Goal: Check status

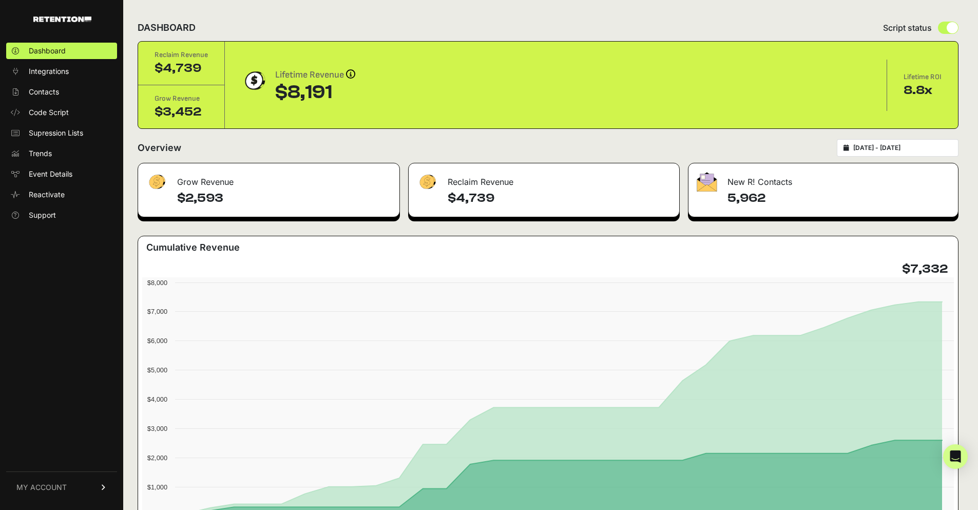
drag, startPoint x: 274, startPoint y: 88, endPoint x: 386, endPoint y: 94, distance: 112.5
click at [386, 94] on div "Lifetime Revenue Revenue attribution works in two ways: Grow Revenue: Revenue i…" at bounding box center [555, 85] width 629 height 35
click at [366, 83] on div "Lifetime Revenue Revenue attribution works in two ways: Grow Revenue: Revenue i…" at bounding box center [555, 85] width 629 height 35
drag, startPoint x: 164, startPoint y: 72, endPoint x: 202, endPoint y: 72, distance: 37.5
click at [202, 72] on div "$4,739" at bounding box center [180, 68] width 53 height 16
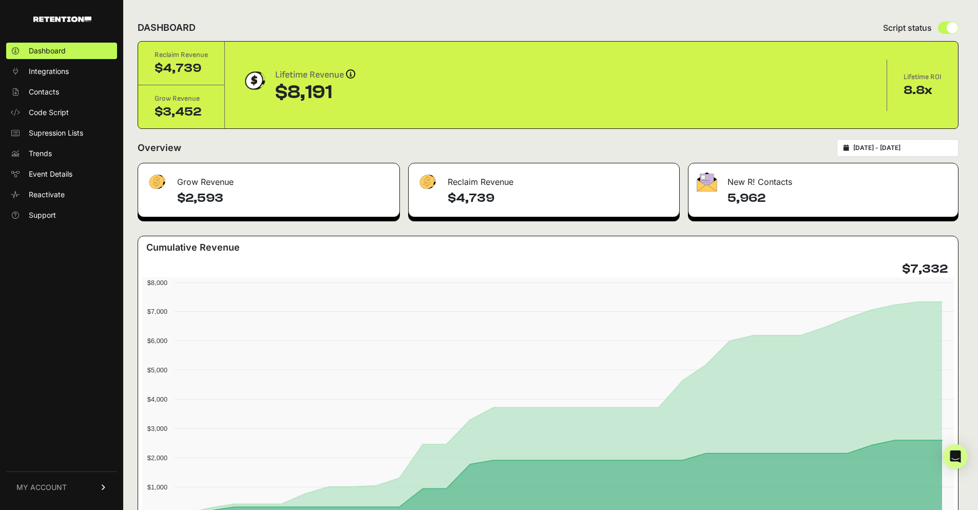
drag, startPoint x: 164, startPoint y: 113, endPoint x: 213, endPoint y: 113, distance: 49.3
click at [213, 113] on div "Grow Revenue $3,452" at bounding box center [181, 106] width 87 height 43
click at [248, 123] on div "Reclaim Revenue $4,739 Grow Revenue $3,452 Lifetime Revenue Revenue attribution…" at bounding box center [548, 85] width 820 height 87
drag, startPoint x: 149, startPoint y: 110, endPoint x: 198, endPoint y: 109, distance: 48.8
click at [198, 109] on div "Grow Revenue $3,452" at bounding box center [181, 106] width 87 height 43
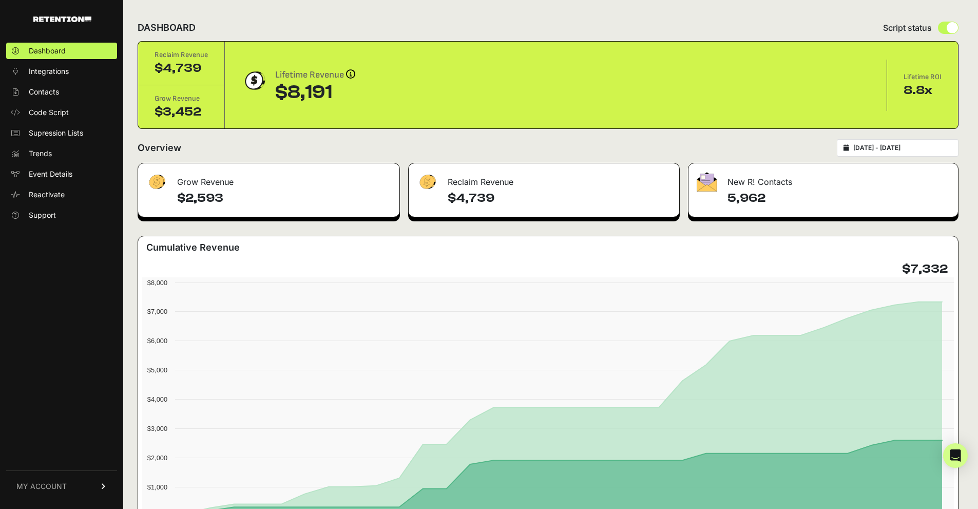
drag, startPoint x: 149, startPoint y: 96, endPoint x: 204, endPoint y: 98, distance: 54.9
click at [204, 98] on div "Grow Revenue $3,452" at bounding box center [181, 106] width 87 height 43
click at [204, 98] on div "Grow Revenue" at bounding box center [180, 98] width 53 height 10
drag, startPoint x: 154, startPoint y: 57, endPoint x: 215, endPoint y: 77, distance: 63.1
click at [215, 77] on div "Reclaim Revenue $4,739" at bounding box center [181, 64] width 87 height 44
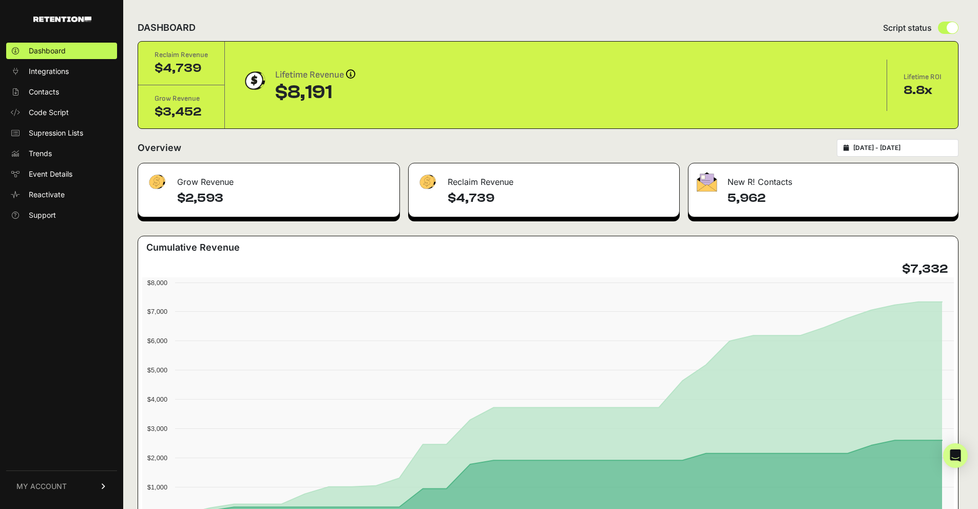
click at [205, 68] on div "$4,739" at bounding box center [180, 68] width 53 height 16
drag, startPoint x: 201, startPoint y: 98, endPoint x: 148, endPoint y: 95, distance: 52.9
click at [148, 95] on div "Grow Revenue $3,452" at bounding box center [181, 106] width 87 height 43
click at [156, 102] on div "Grow Revenue" at bounding box center [180, 98] width 53 height 10
drag, startPoint x: 159, startPoint y: 111, endPoint x: 201, endPoint y: 111, distance: 42.6
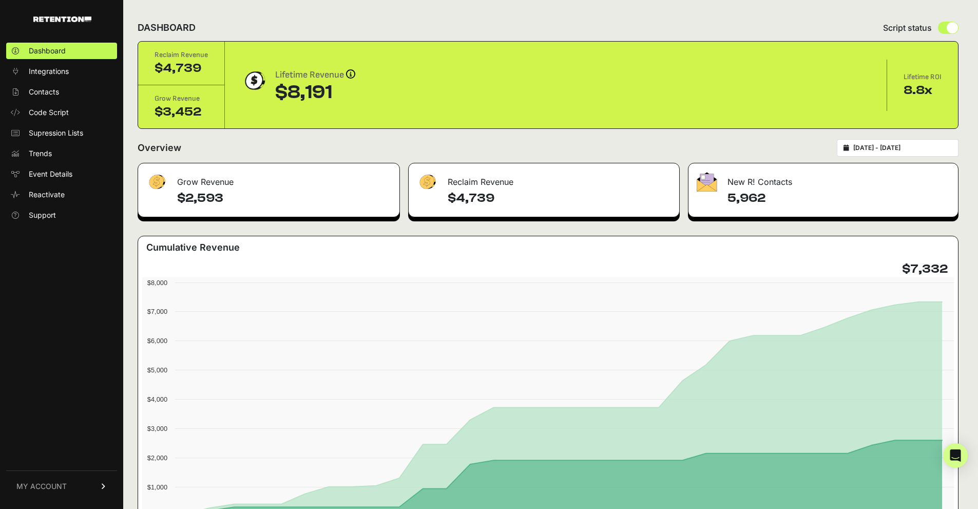
click at [201, 111] on div "$3,452" at bounding box center [180, 112] width 53 height 16
click at [202, 111] on div "$3,452" at bounding box center [180, 112] width 53 height 16
click at [157, 101] on div "Grow Revenue" at bounding box center [180, 98] width 53 height 10
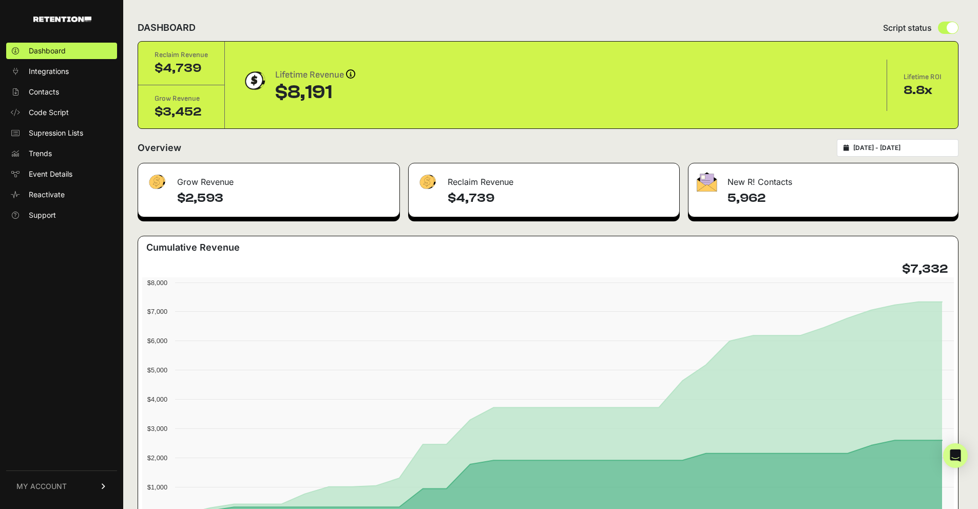
drag, startPoint x: 770, startPoint y: 197, endPoint x: 730, endPoint y: 198, distance: 40.6
click at [730, 198] on div "5,962" at bounding box center [822, 203] width 269 height 27
drag, startPoint x: 202, startPoint y: 107, endPoint x: 160, endPoint y: 114, distance: 42.3
click at [160, 114] on div "$3,452" at bounding box center [180, 112] width 53 height 16
drag, startPoint x: 157, startPoint y: 110, endPoint x: 201, endPoint y: 111, distance: 44.2
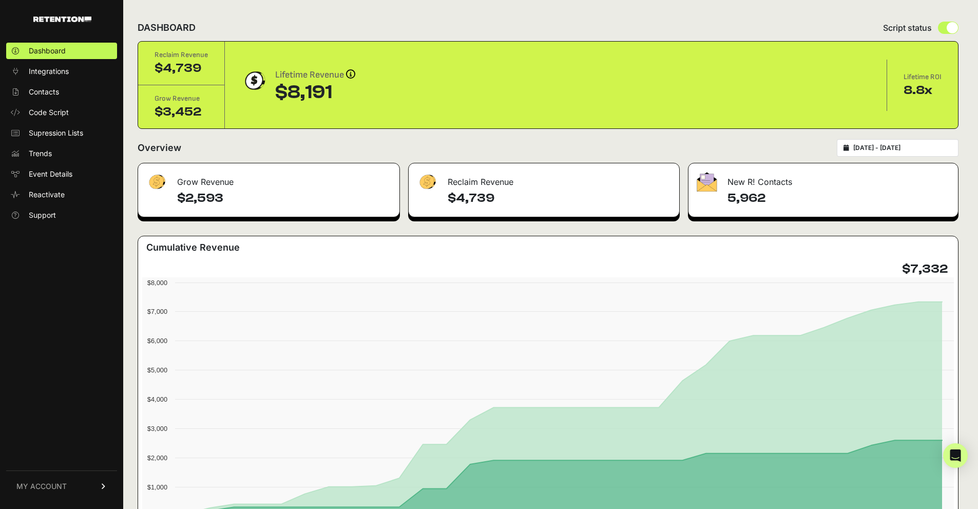
click at [201, 111] on div "$3,452" at bounding box center [180, 112] width 53 height 16
click at [168, 111] on div "$3,452" at bounding box center [180, 112] width 53 height 16
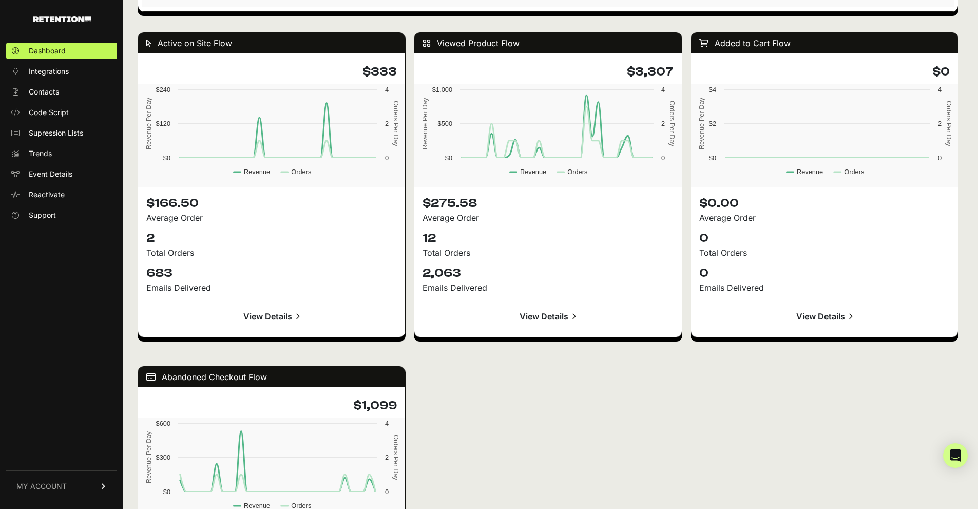
scroll to position [975, 0]
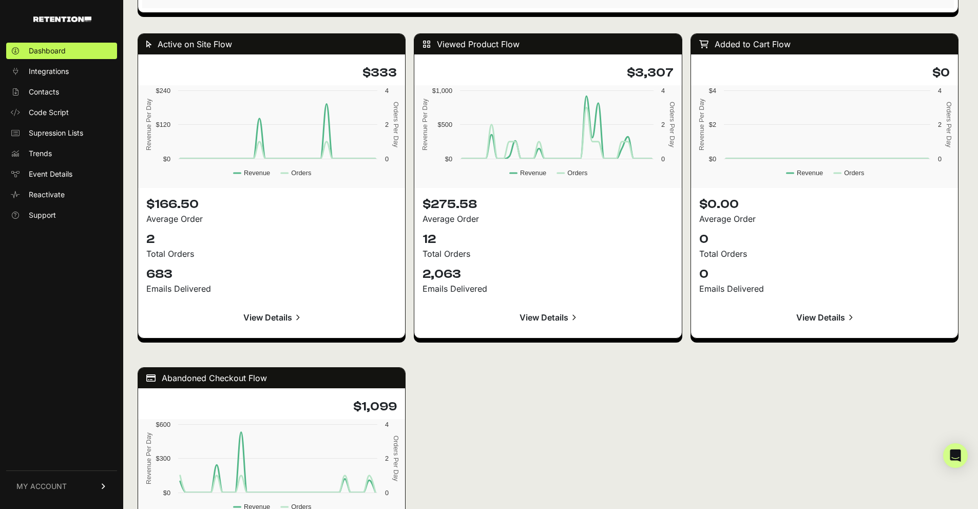
drag, startPoint x: 440, startPoint y: 43, endPoint x: 533, endPoint y: 46, distance: 92.9
click at [533, 46] on div "Viewed Product Flow" at bounding box center [547, 44] width 267 height 21
click at [522, 45] on div "Viewed Product Flow" at bounding box center [547, 44] width 267 height 21
click at [517, 45] on div "Viewed Product Flow" at bounding box center [547, 44] width 267 height 21
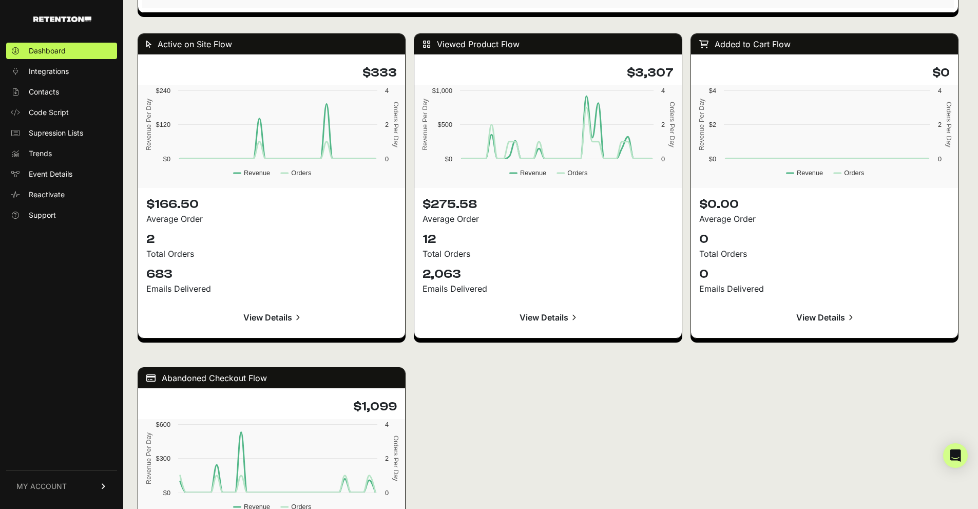
click at [517, 45] on div "Viewed Product Flow" at bounding box center [547, 44] width 267 height 21
click at [455, 277] on p "2,063" at bounding box center [547, 274] width 250 height 16
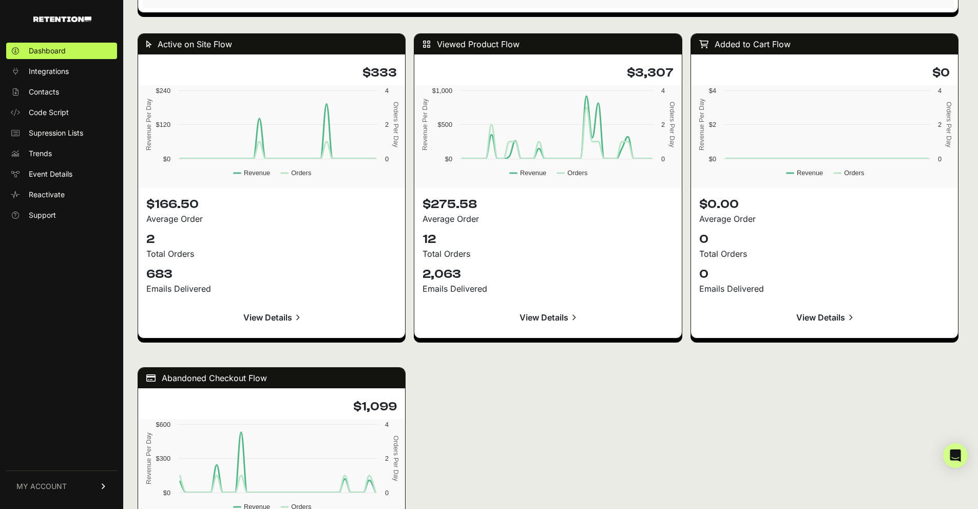
click at [449, 203] on p "$275.58" at bounding box center [547, 204] width 250 height 16
click at [642, 69] on h4 "$3,307" at bounding box center [547, 73] width 250 height 16
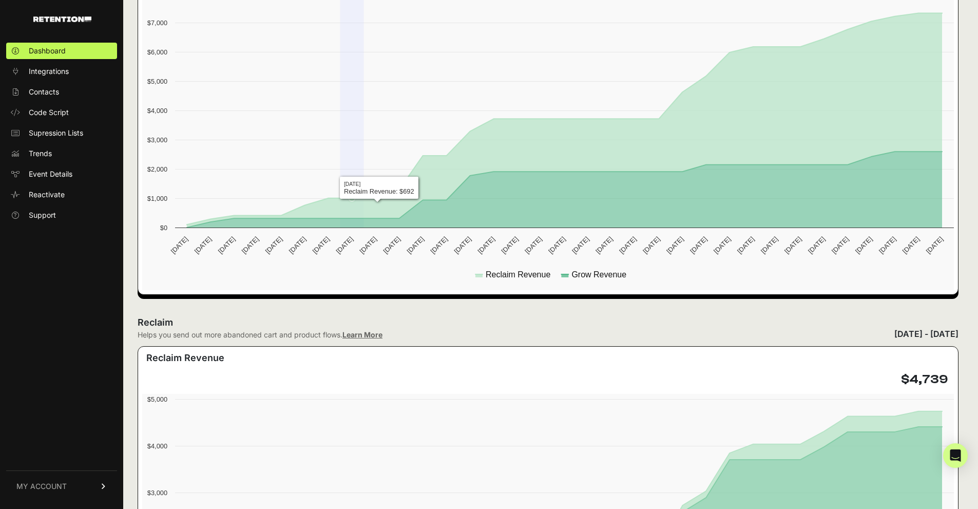
scroll to position [0, 0]
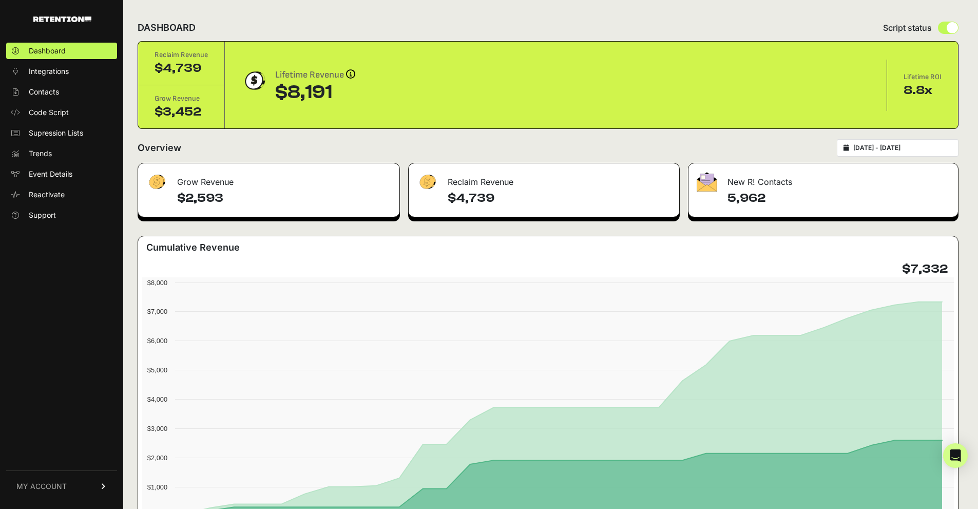
click at [156, 59] on div "Reclaim Revenue" at bounding box center [180, 55] width 53 height 10
click at [157, 55] on div "Reclaim Revenue" at bounding box center [180, 55] width 53 height 10
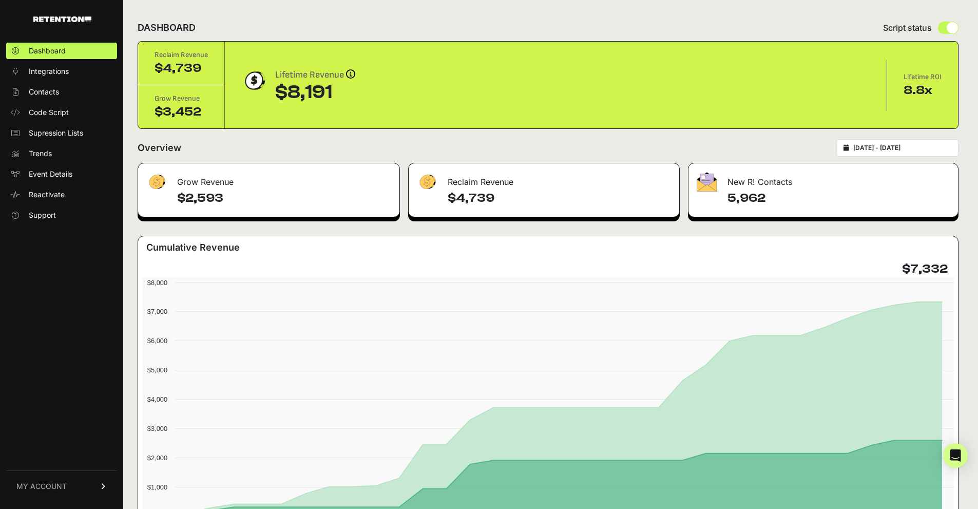
click at [157, 56] on div "Reclaim Revenue" at bounding box center [180, 55] width 53 height 10
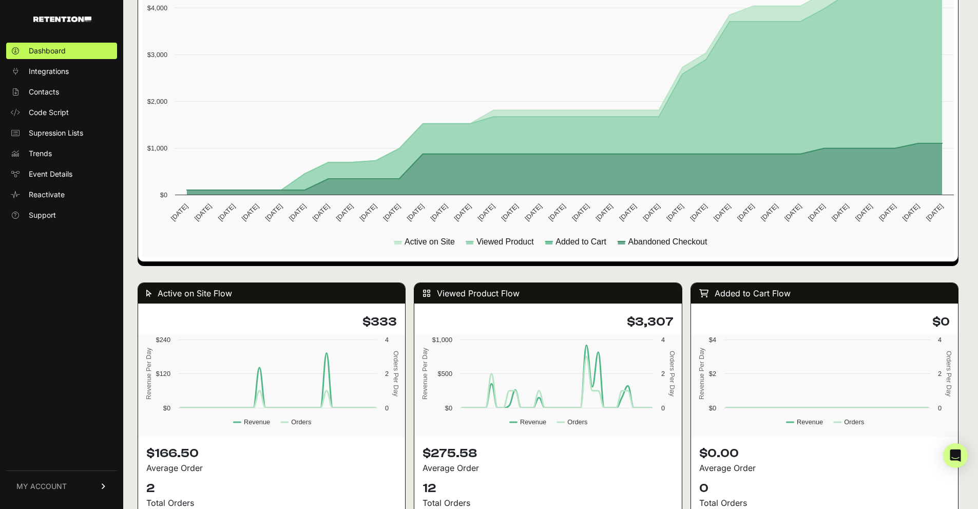
scroll to position [770, 0]
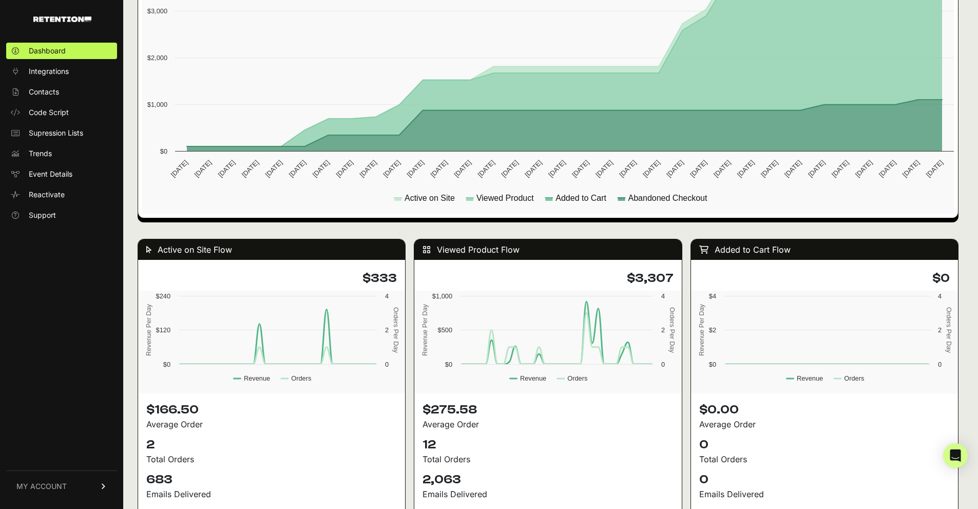
click at [652, 282] on h4 "$3,307" at bounding box center [547, 278] width 250 height 16
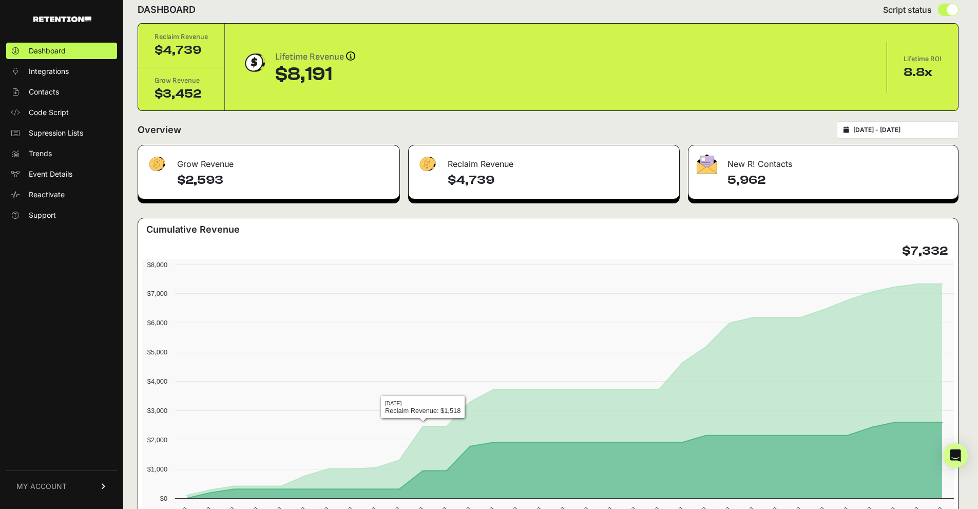
scroll to position [0, 0]
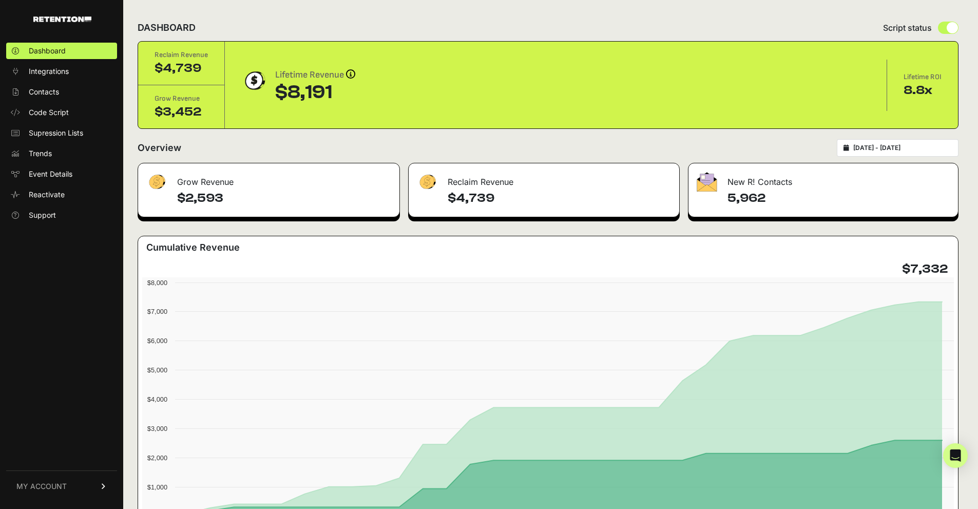
click at [164, 66] on div "$4,739" at bounding box center [180, 68] width 53 height 16
click at [358, 79] on div "Lifetime Revenue Revenue attribution works in two ways: Grow Revenue: Revenue i…" at bounding box center [555, 85] width 629 height 35
drag, startPoint x: 287, startPoint y: 92, endPoint x: 338, endPoint y: 89, distance: 50.9
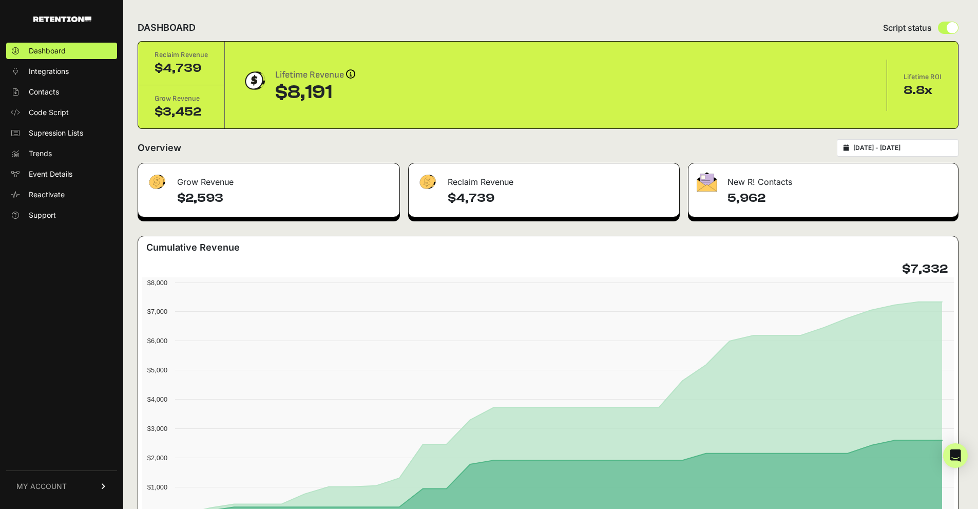
click at [338, 89] on div "$8,191" at bounding box center [315, 92] width 80 height 21
click at [333, 90] on div "$8,191" at bounding box center [315, 92] width 80 height 21
